Goal: Information Seeking & Learning: Learn about a topic

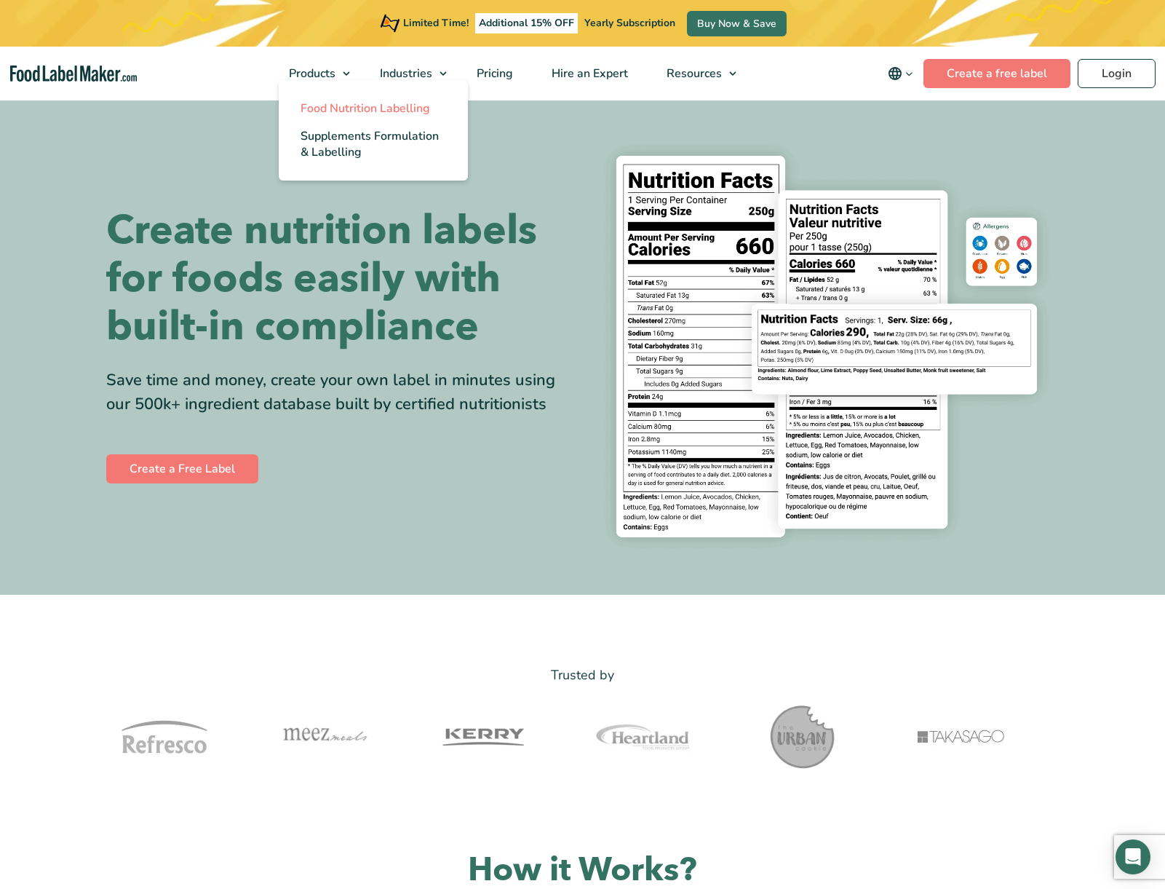
click at [344, 111] on span "Food Nutrition Labelling" at bounding box center [366, 108] width 130 height 16
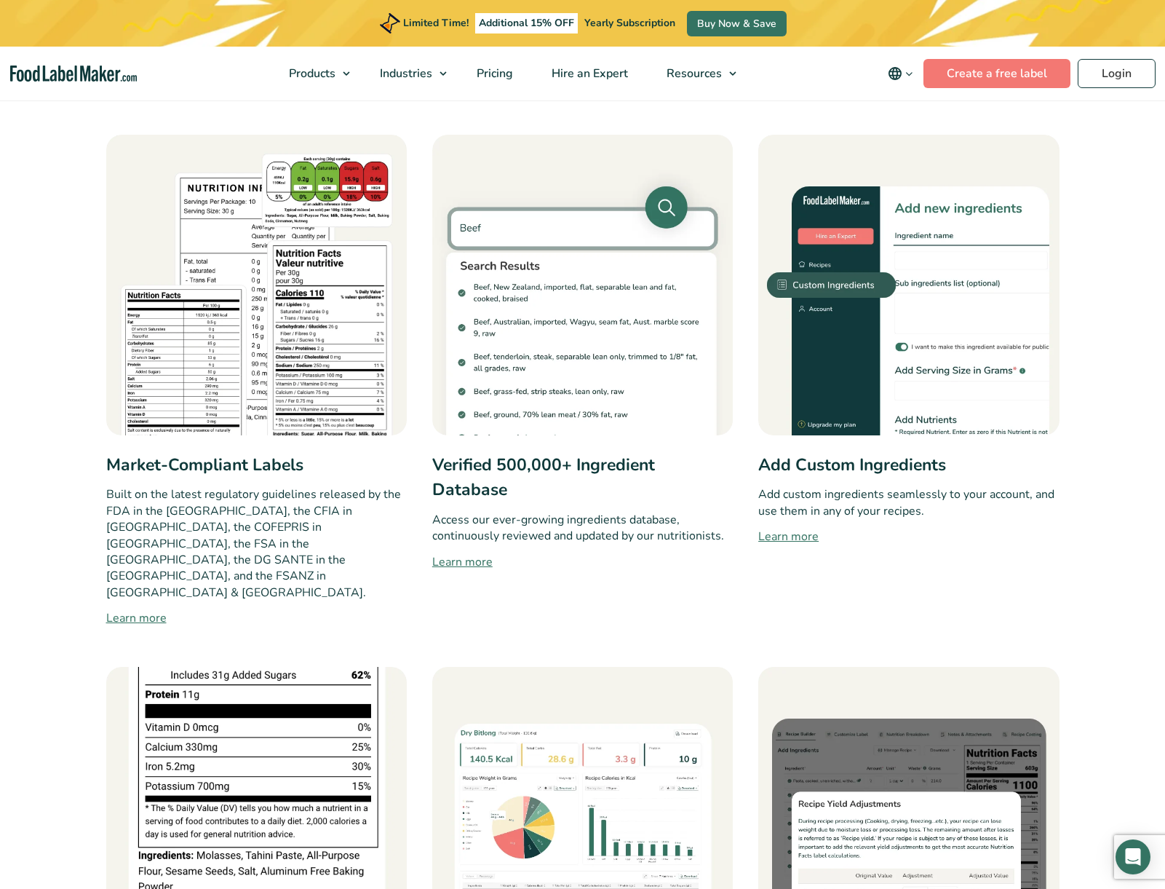
click at [129, 609] on link "Learn more" at bounding box center [256, 617] width 301 height 17
